Goal: Information Seeking & Learning: Learn about a topic

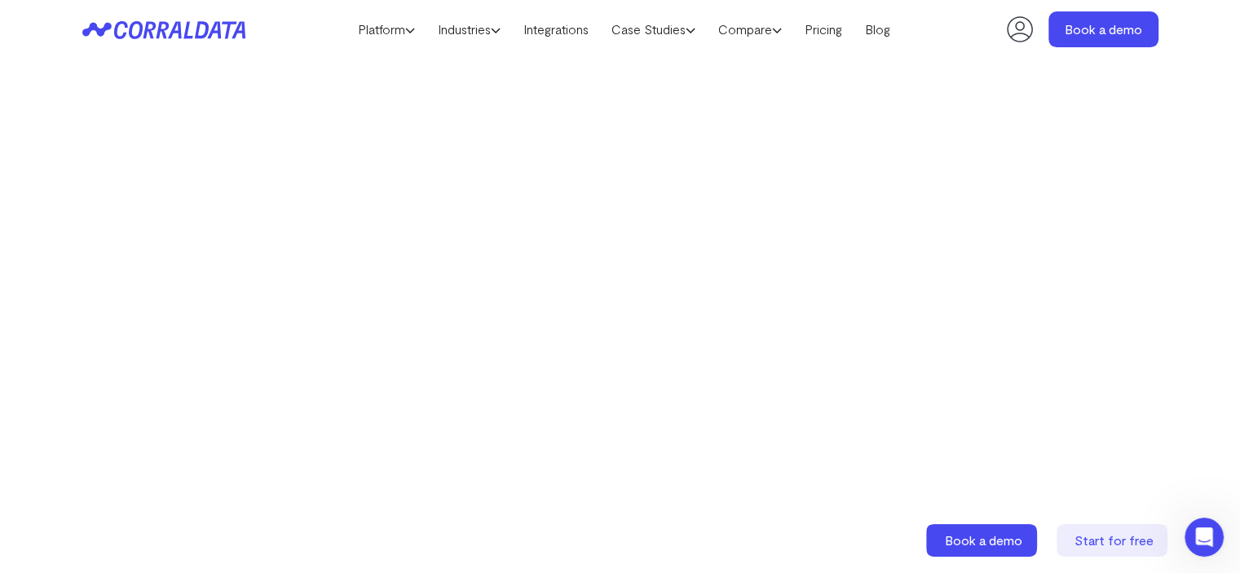
scroll to position [311, 0]
click at [858, 152] on video at bounding box center [620, 320] width 841 height 474
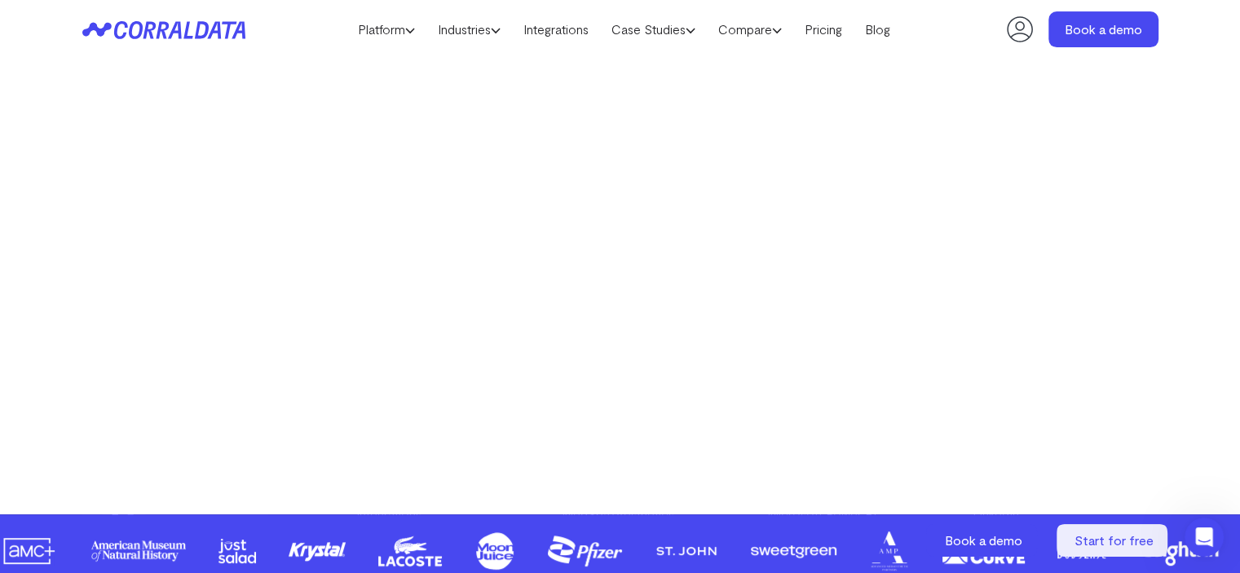
scroll to position [428, 0]
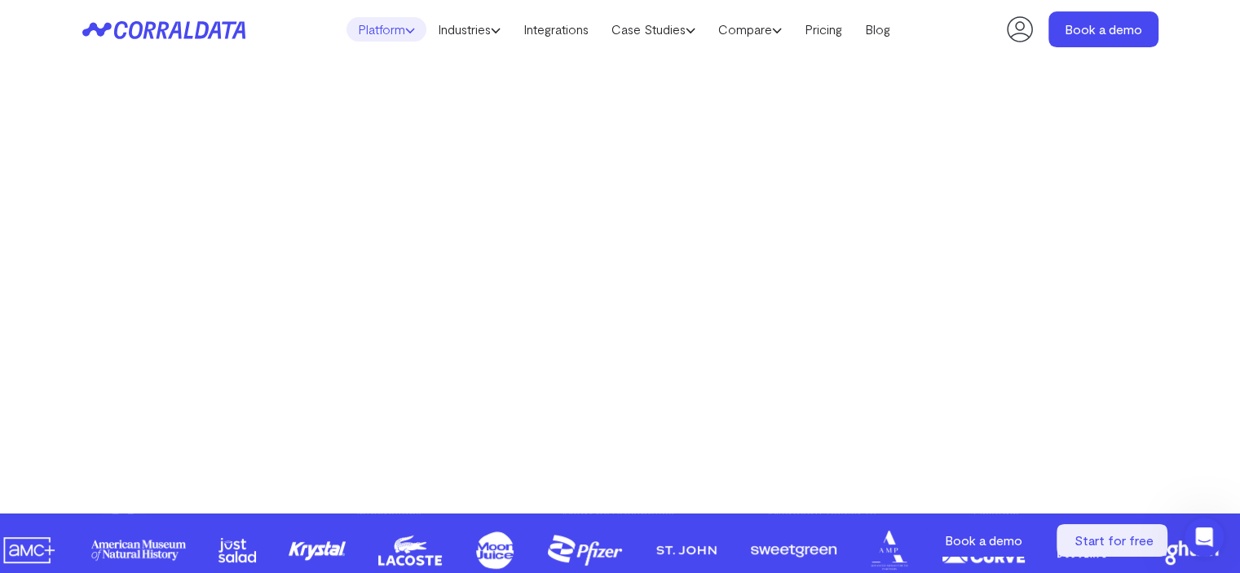
click at [393, 38] on link "Platform" at bounding box center [386, 29] width 80 height 24
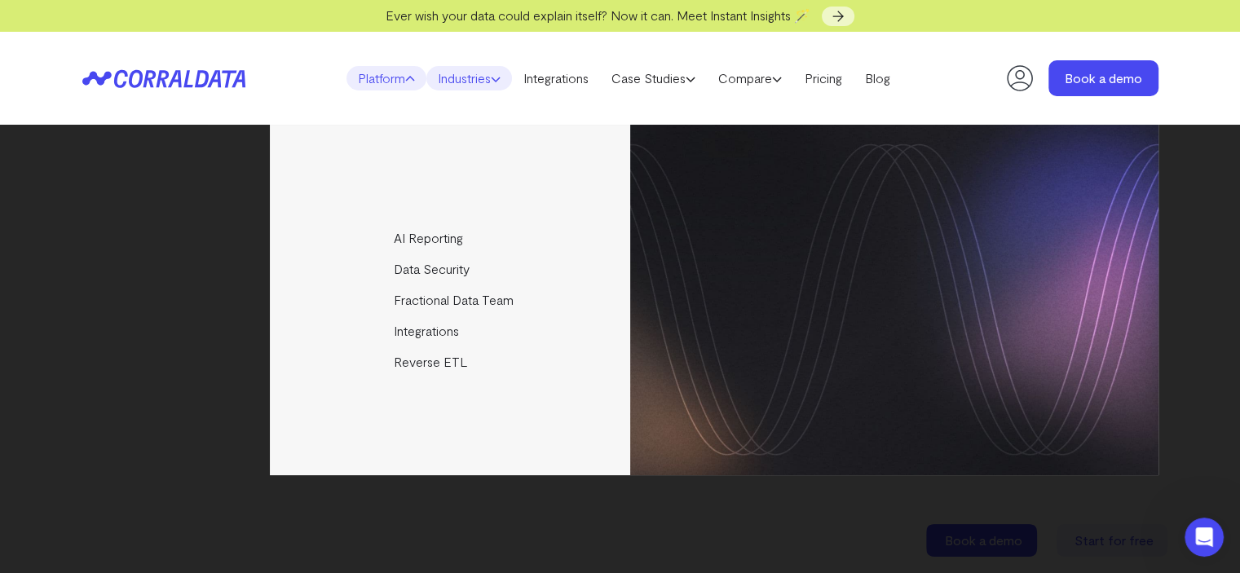
click at [464, 76] on link "Industries" at bounding box center [469, 78] width 86 height 24
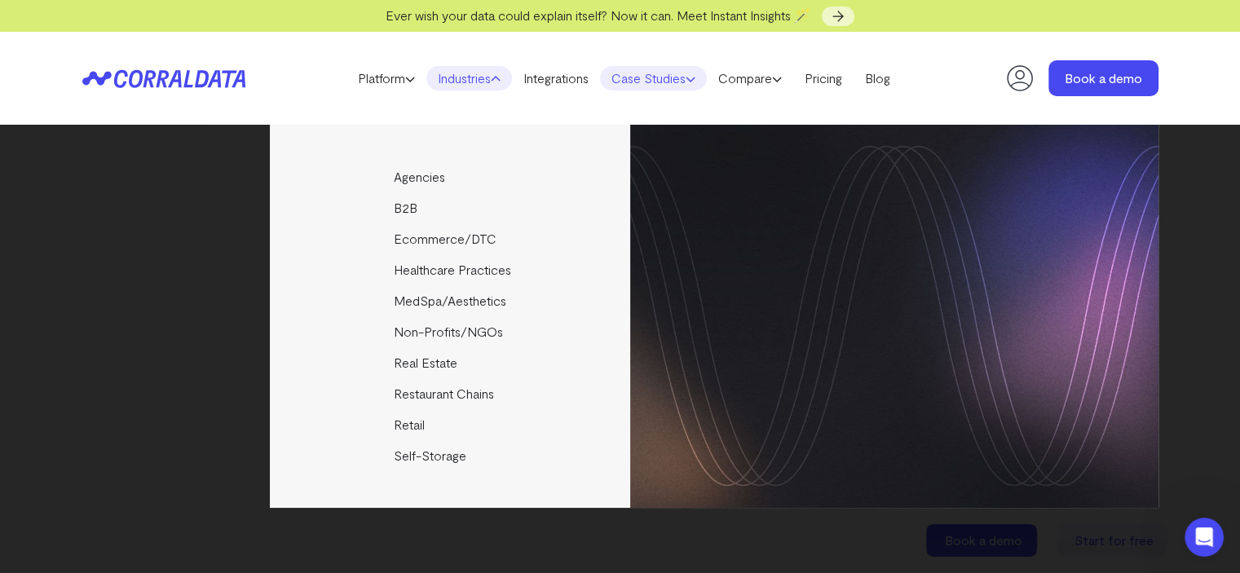
click at [688, 84] on link "Case Studies" at bounding box center [653, 78] width 107 height 24
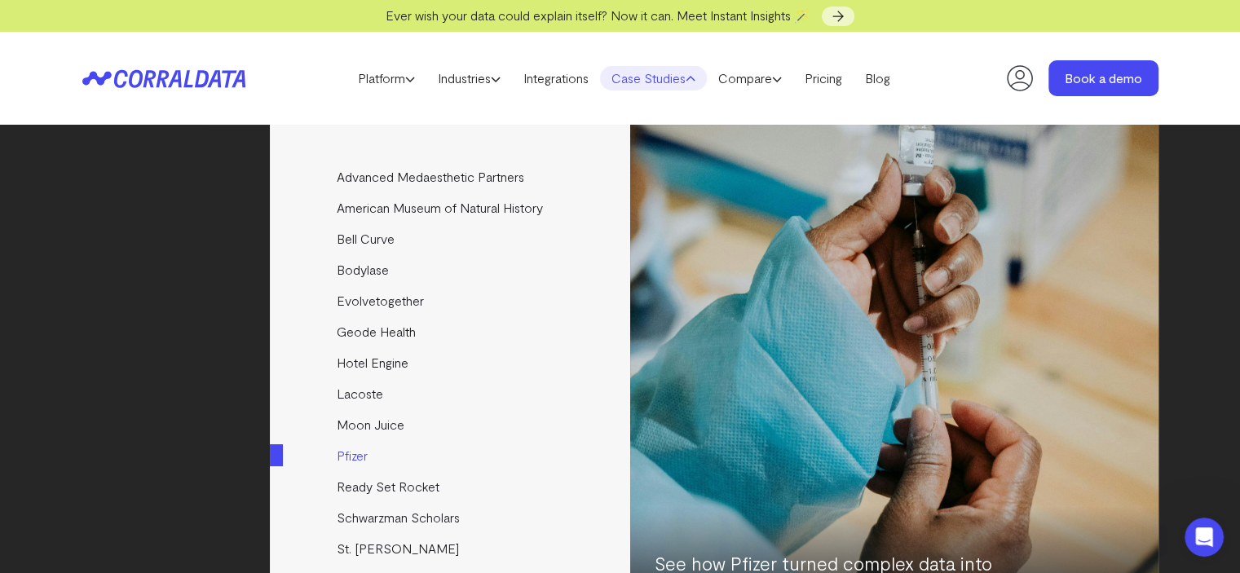
click at [502, 444] on link "Pfizer" at bounding box center [451, 455] width 363 height 31
